Goal: Check status: Check status

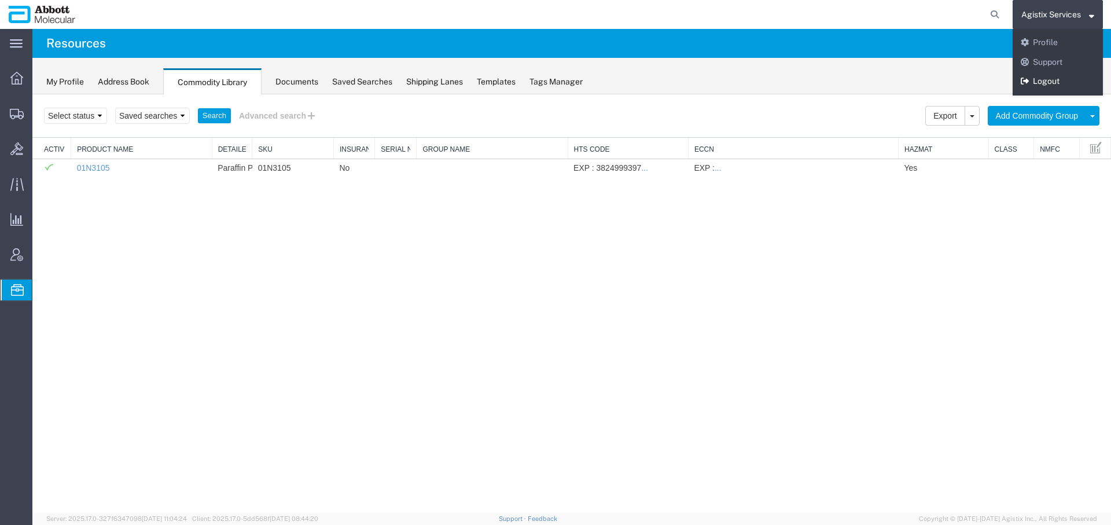
click at [1044, 84] on link "Logout" at bounding box center [1058, 82] width 90 height 20
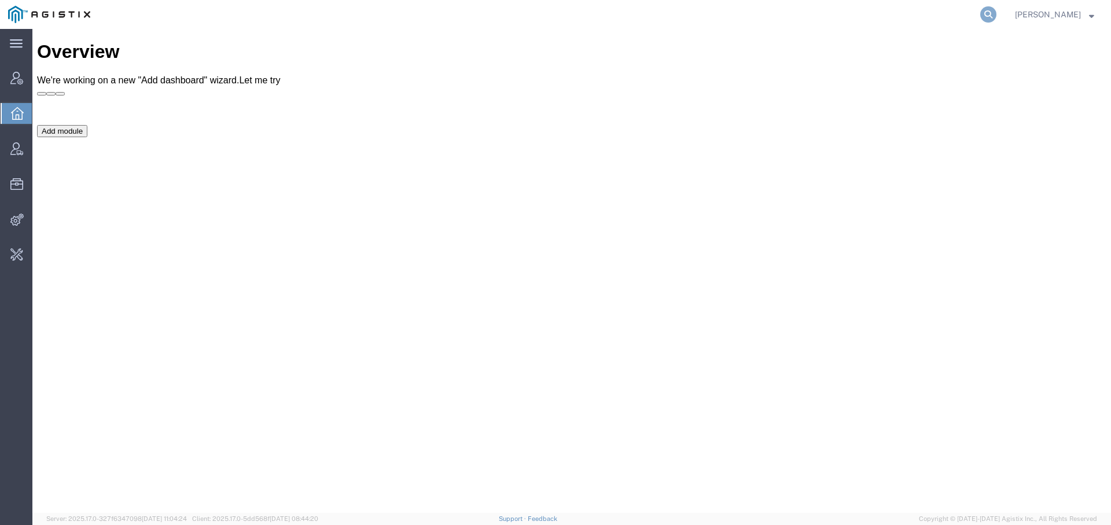
click at [981, 13] on icon at bounding box center [988, 14] width 16 height 16
paste input "56536000"
type input "56536000"
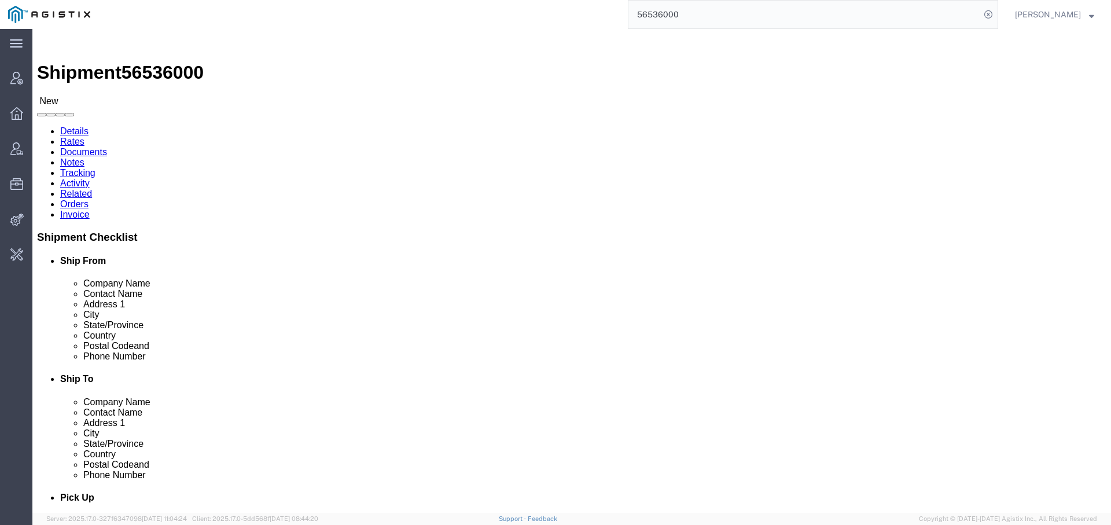
click p "Total value: 1.00 USD"
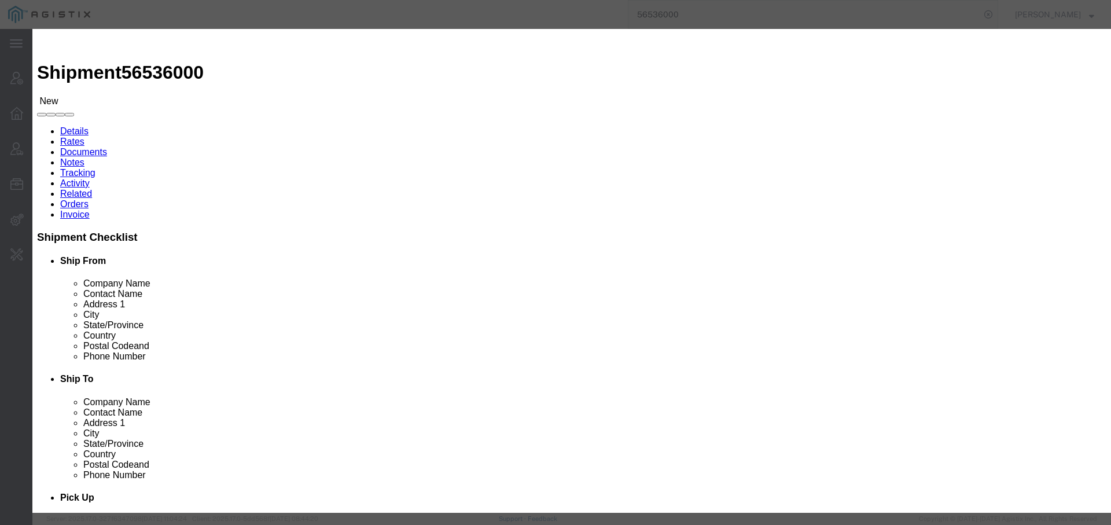
click span "button"
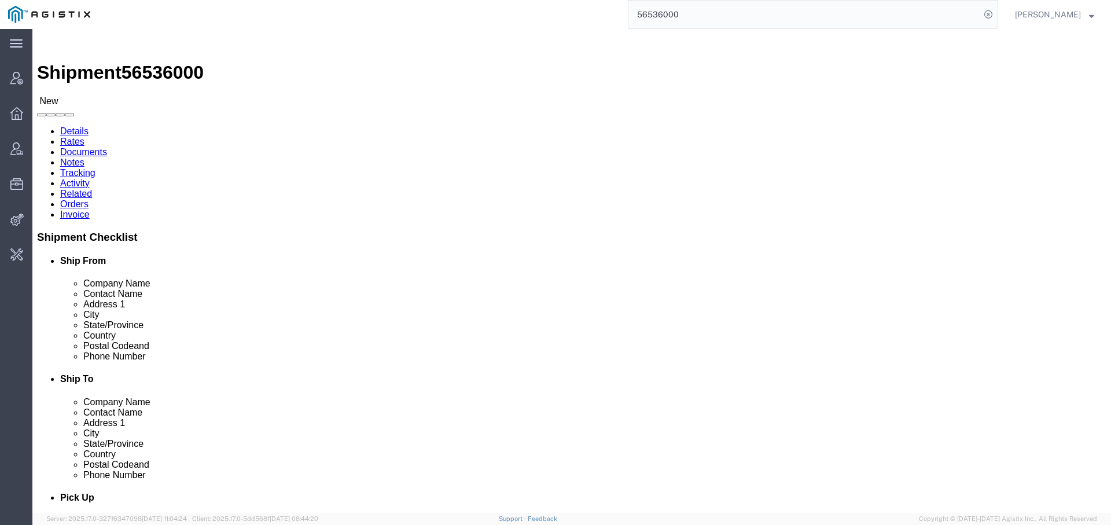
click p "Total value: 1.00 USD"
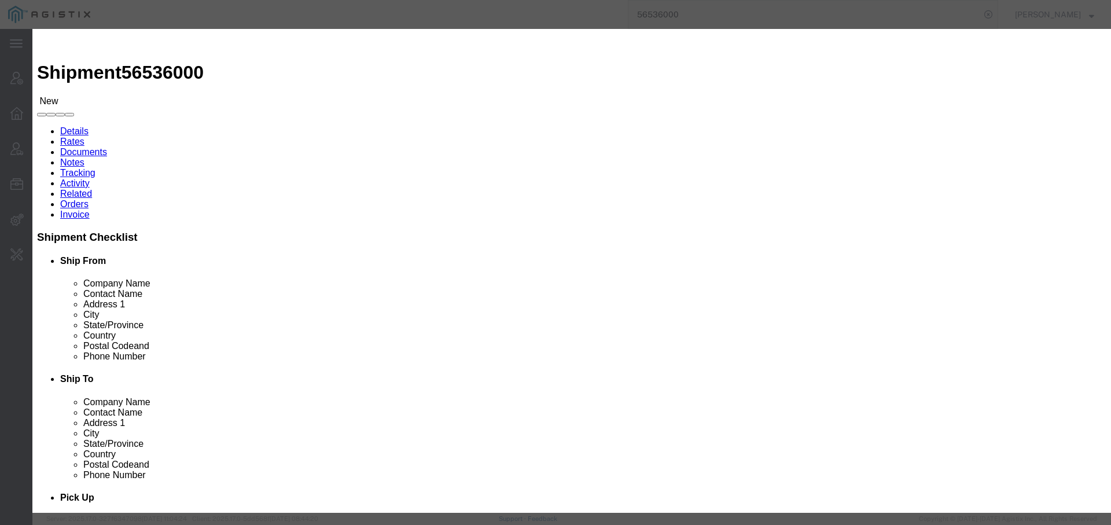
click icon "button"
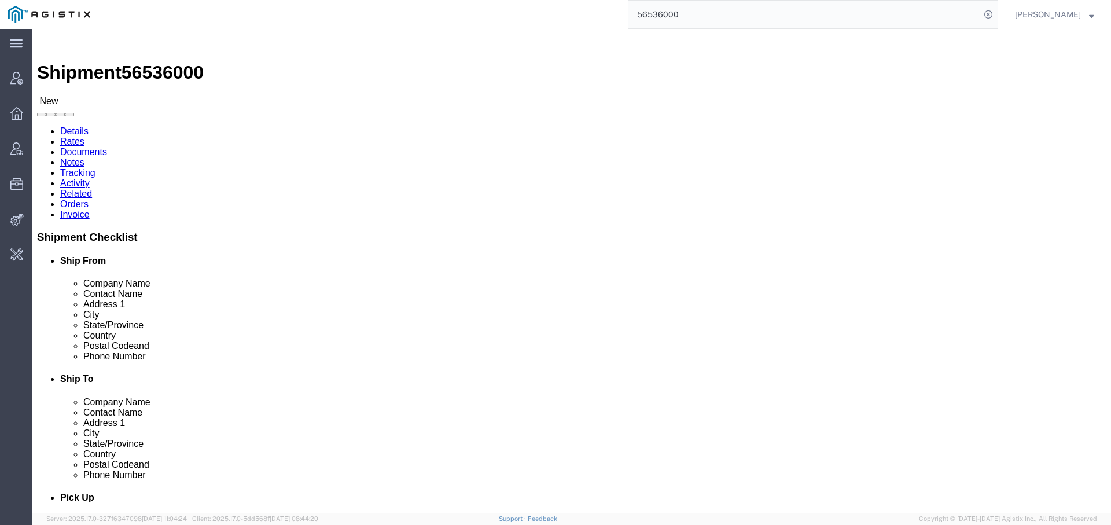
click p "Total value: 1.00 USD"
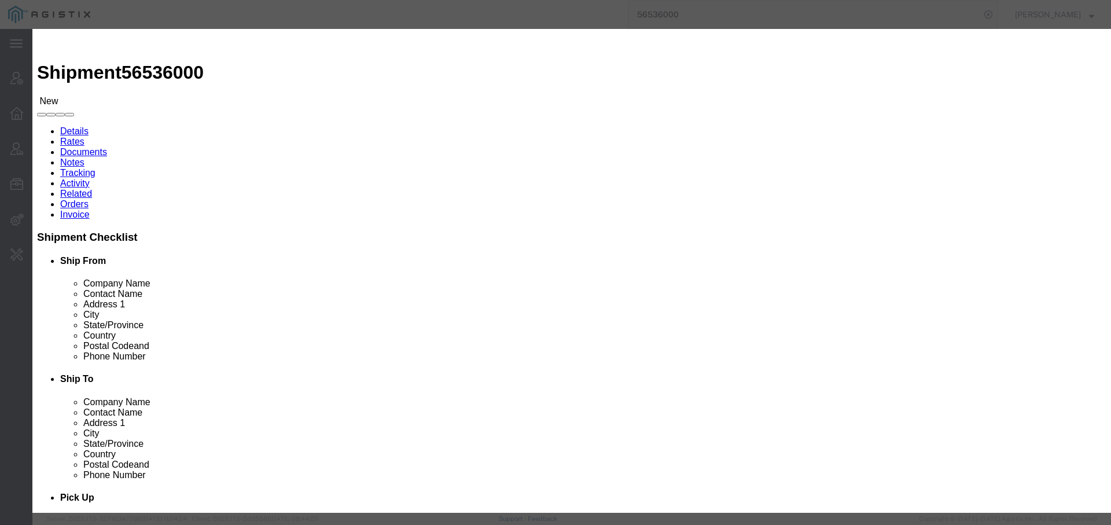
click icon "button"
